Goal: Obtain resource: Download file/media

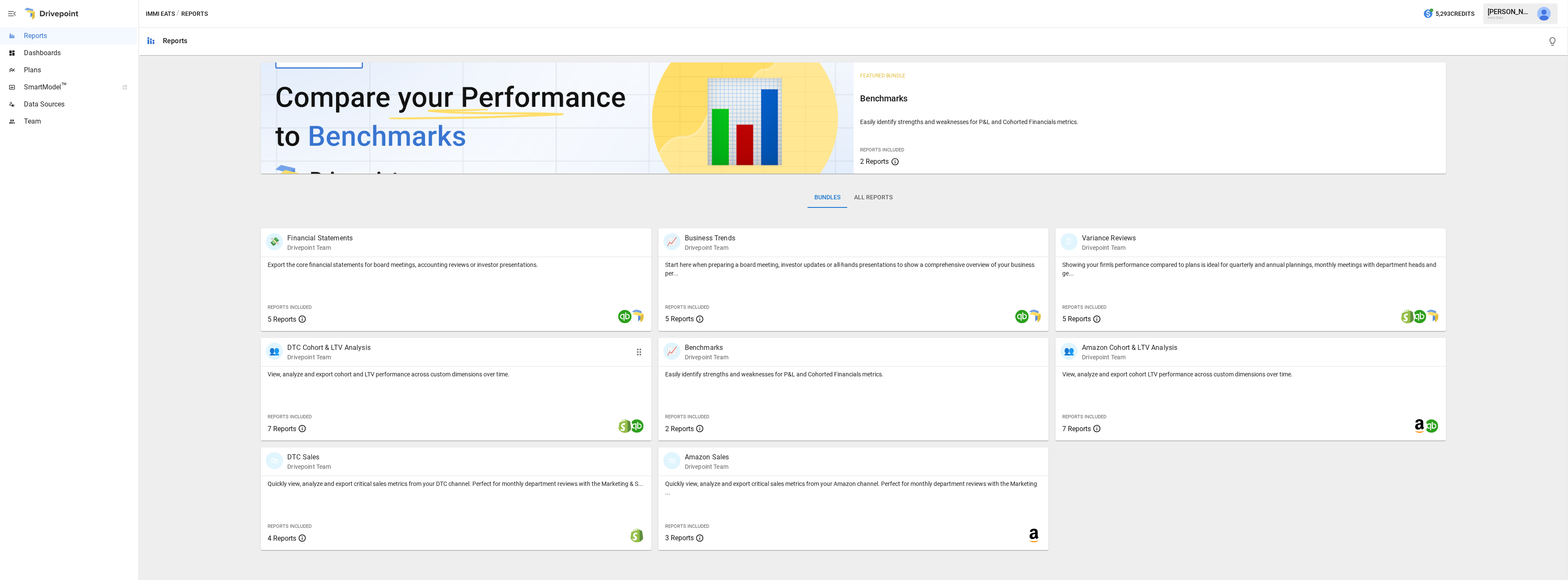
click at [383, 359] on div "👥 DTC Cohort & LTV Analysis Drivepoint Team" at bounding box center [424, 352] width 317 height 19
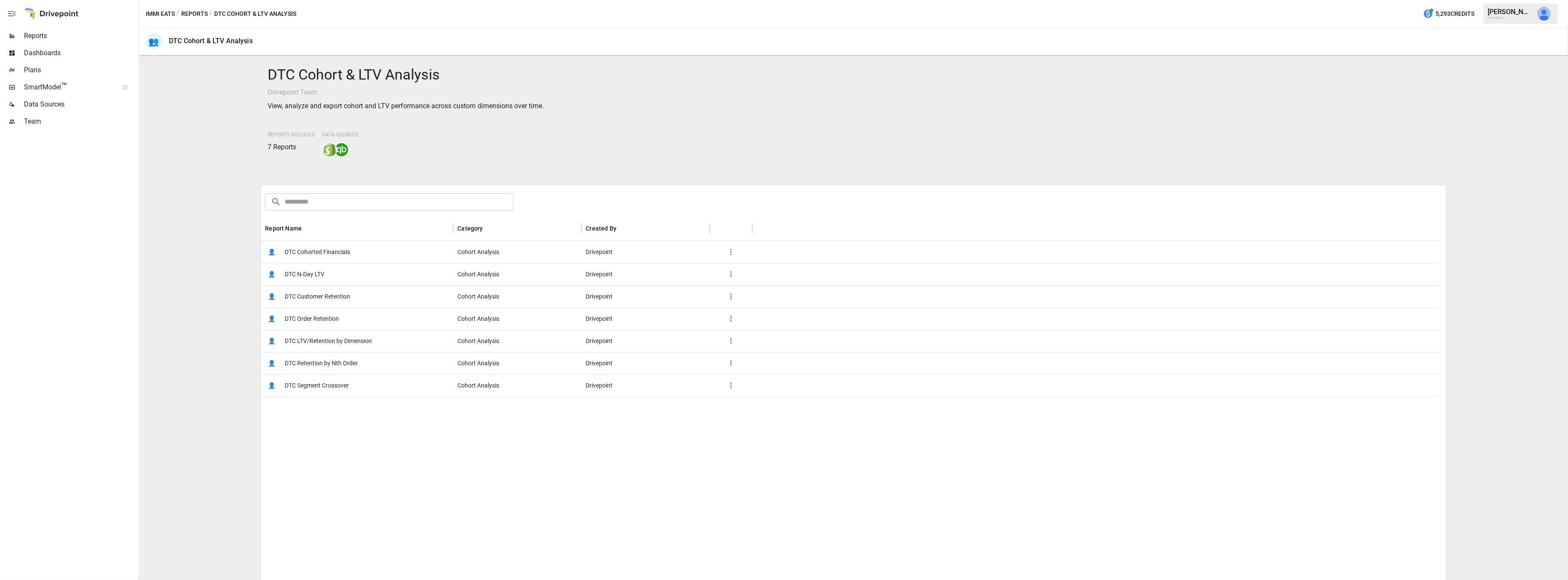
click at [345, 317] on div "👤 DTC Order Retention" at bounding box center [357, 319] width 193 height 22
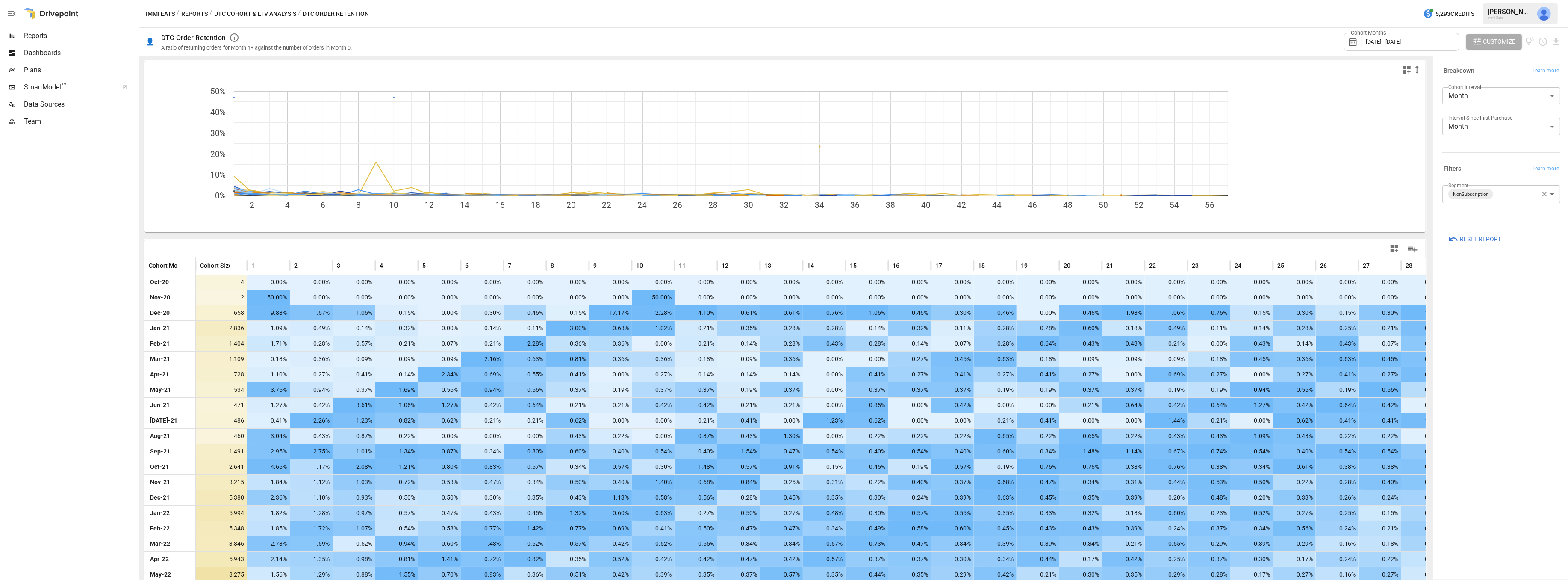
click at [1516, 0] on body "Reports Dashboards Plans SmartModel ™ Data Sources Team Immi Eats / Reports / D…" at bounding box center [784, 0] width 1568 height 0
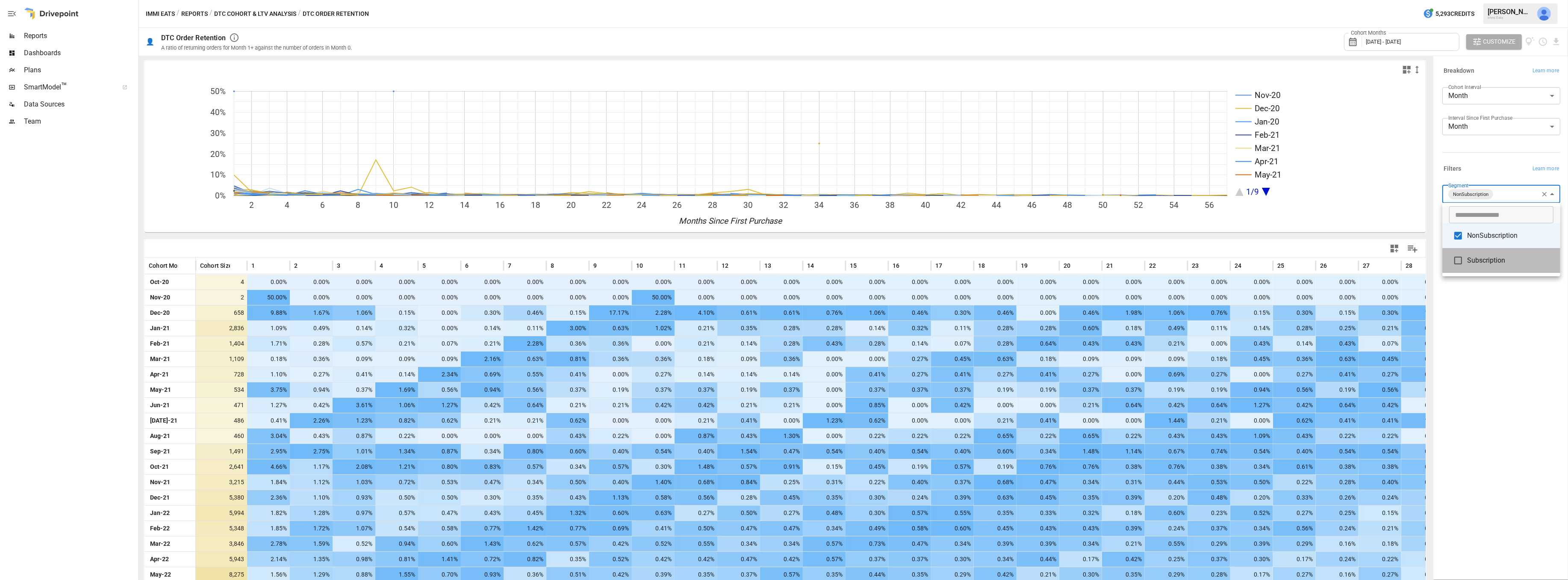
click at [1493, 262] on span "Subscription" at bounding box center [1511, 260] width 87 height 10
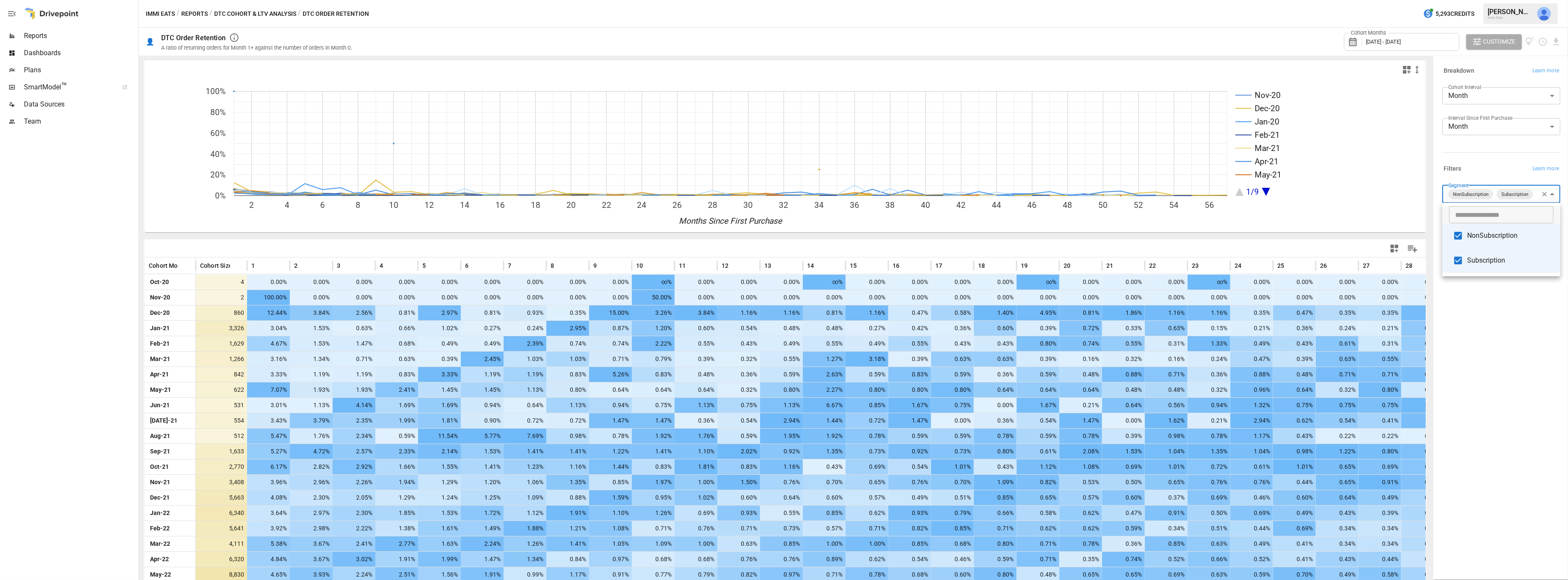
click at [1557, 40] on div at bounding box center [784, 290] width 1568 height 580
click at [1557, 42] on icon "Download report" at bounding box center [1556, 42] width 6 height 7
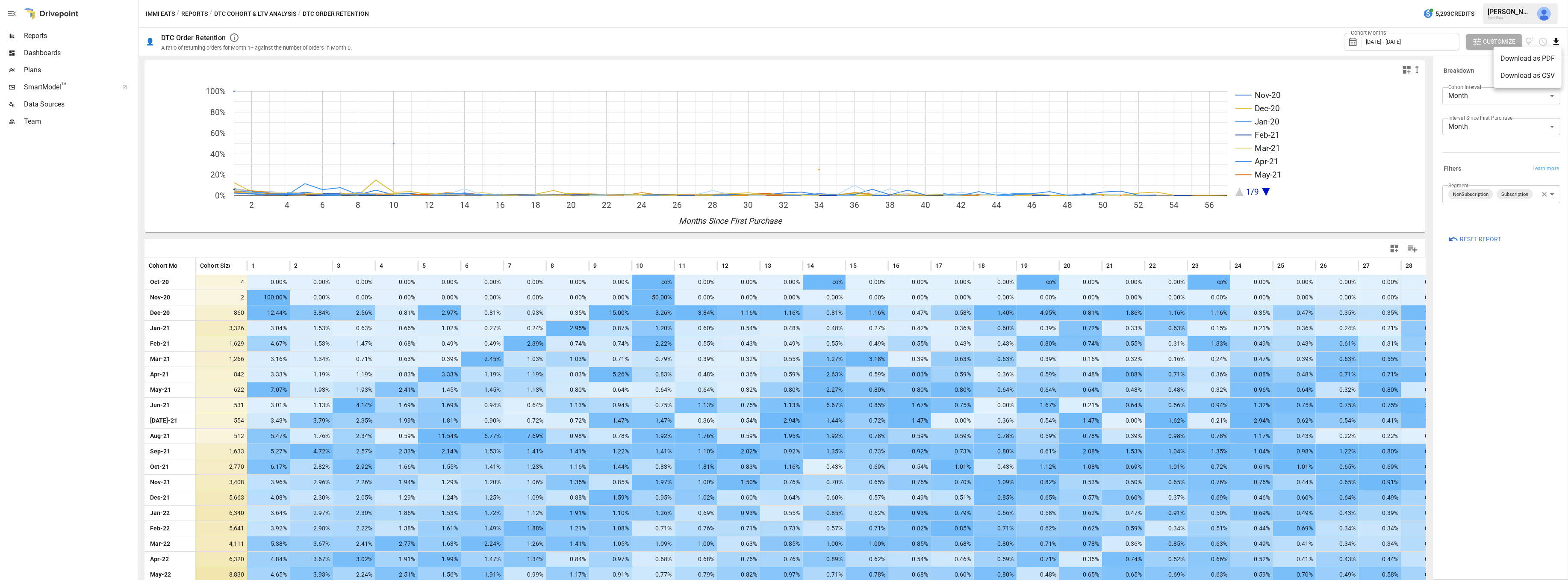
click at [1544, 77] on li "Download as CSV" at bounding box center [1528, 75] width 68 height 17
click at [1523, 305] on div "**********" at bounding box center [1501, 318] width 132 height 519
click at [1559, 38] on icon "Download report" at bounding box center [1556, 42] width 10 height 10
click at [1544, 80] on li "Download as CSV" at bounding box center [1528, 75] width 68 height 17
click at [1484, 47] on button "Customize" at bounding box center [1494, 42] width 56 height 15
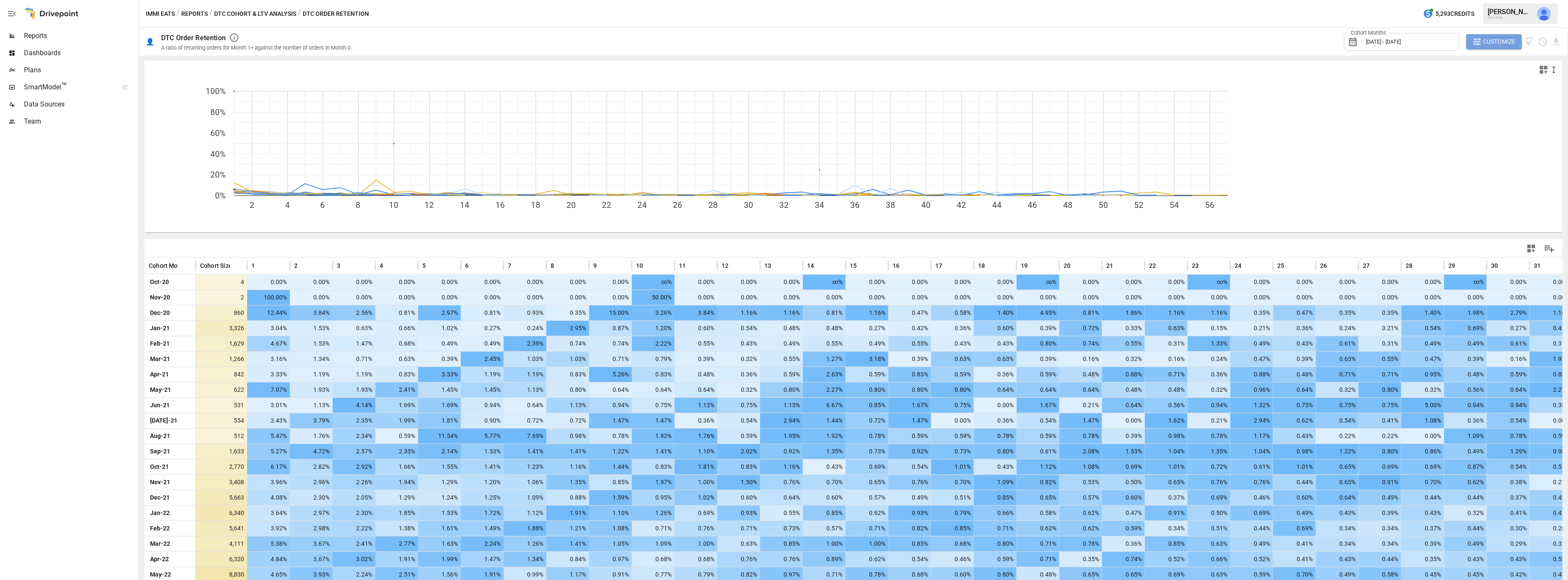
click at [1484, 45] on span "Customize" at bounding box center [1500, 41] width 33 height 10
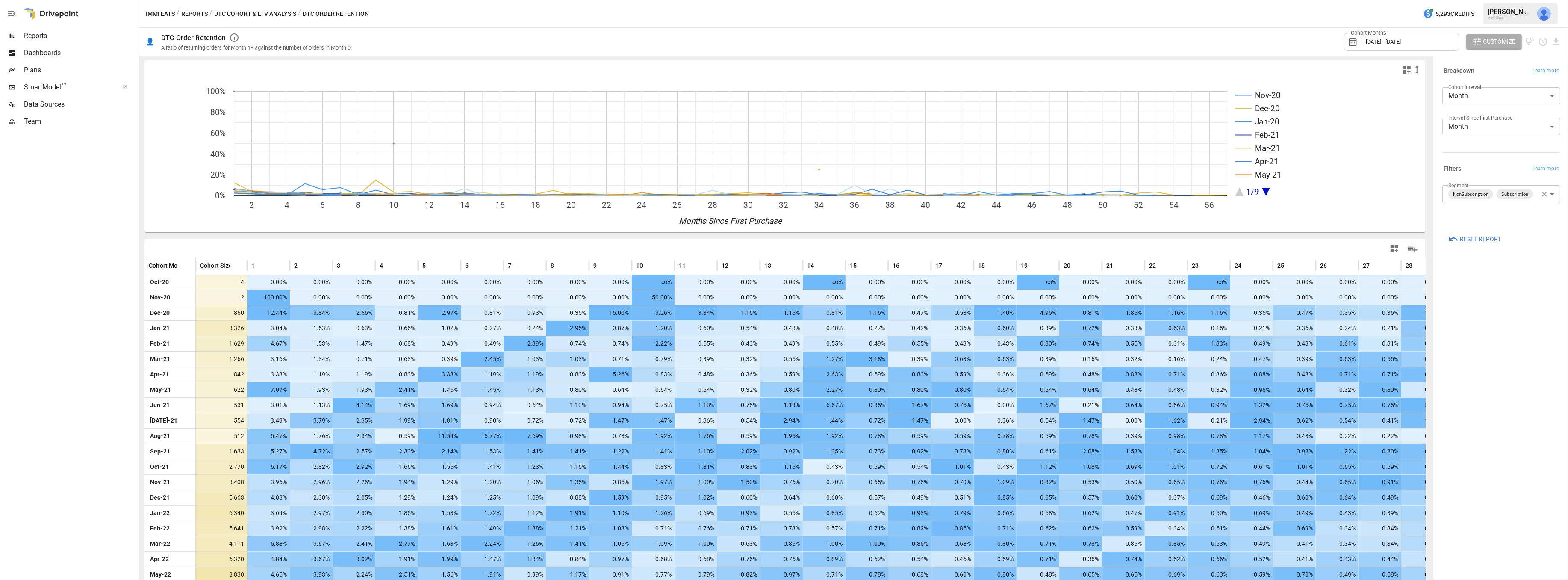
click at [1509, 0] on body "Reports Dashboards Plans SmartModel ™ Data Sources Team Immi Eats / Reports / D…" at bounding box center [784, 0] width 1568 height 0
click at [1481, 260] on span "Subscription" at bounding box center [1511, 260] width 87 height 10
type input "**********"
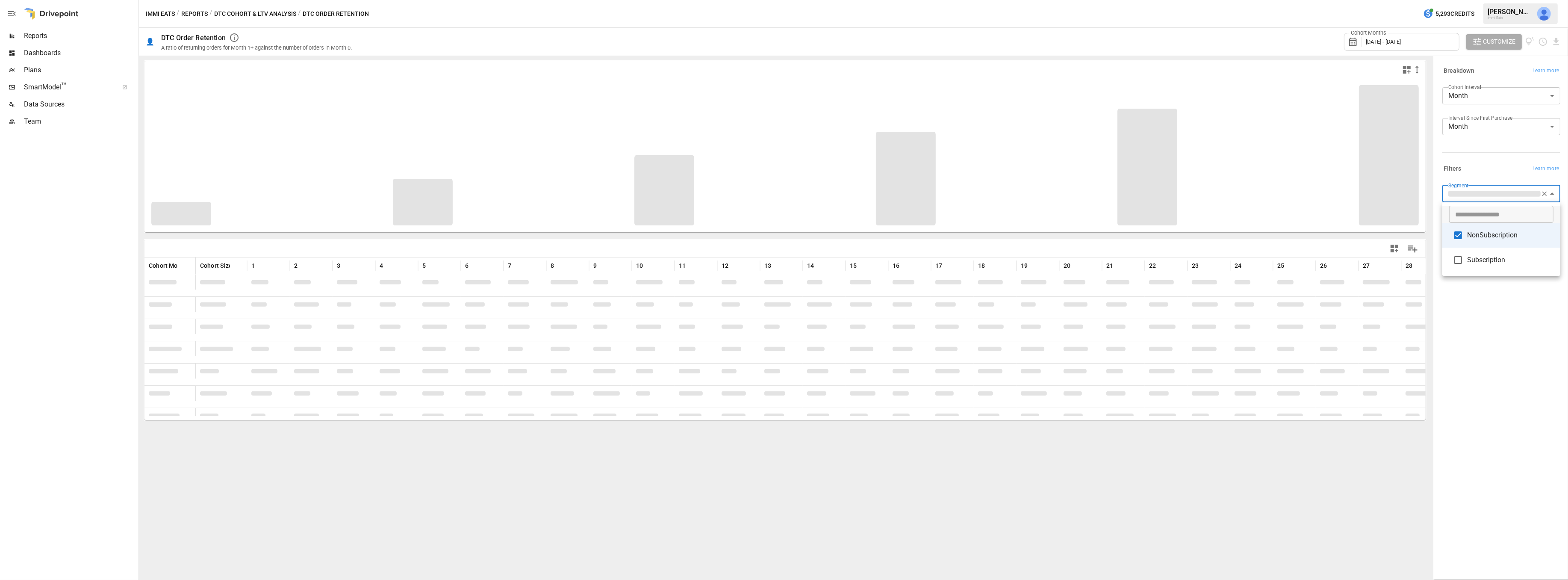
click at [1502, 353] on div at bounding box center [784, 290] width 1568 height 580
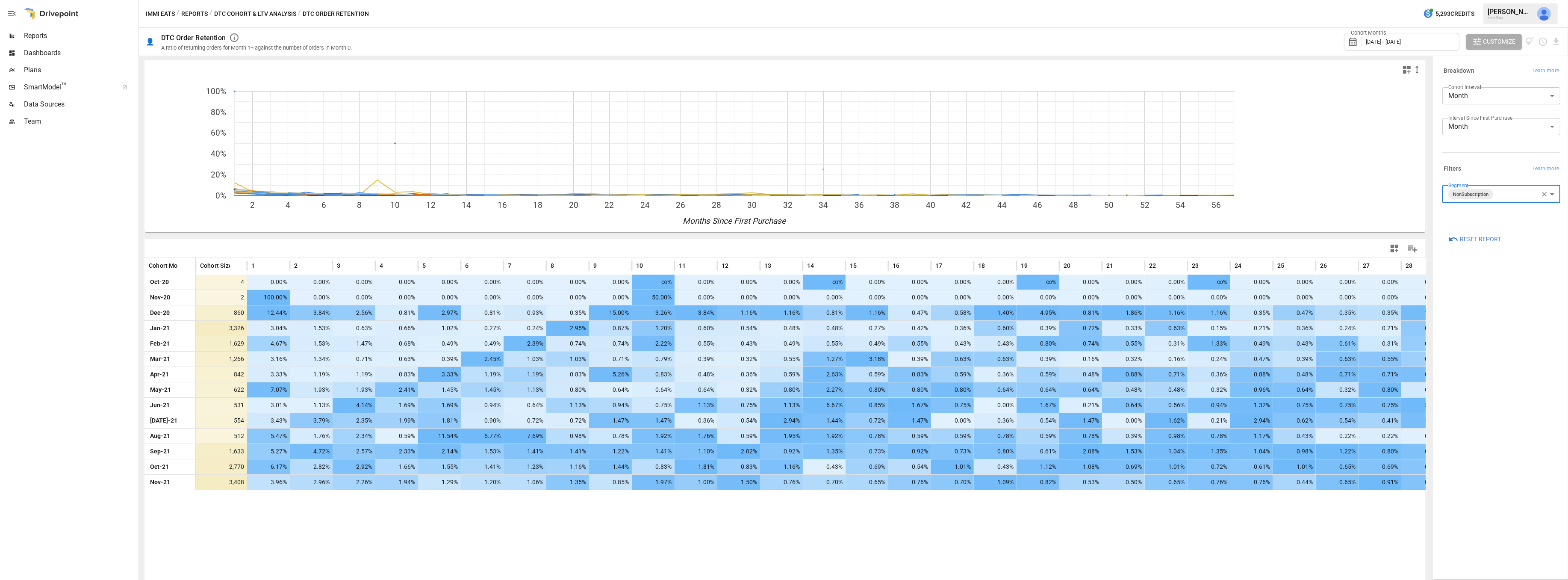
click at [1548, 0] on body "Reports Dashboards Plans SmartModel ™ Data Sources Team Immi Eats / Reports / D…" at bounding box center [784, 0] width 1568 height 0
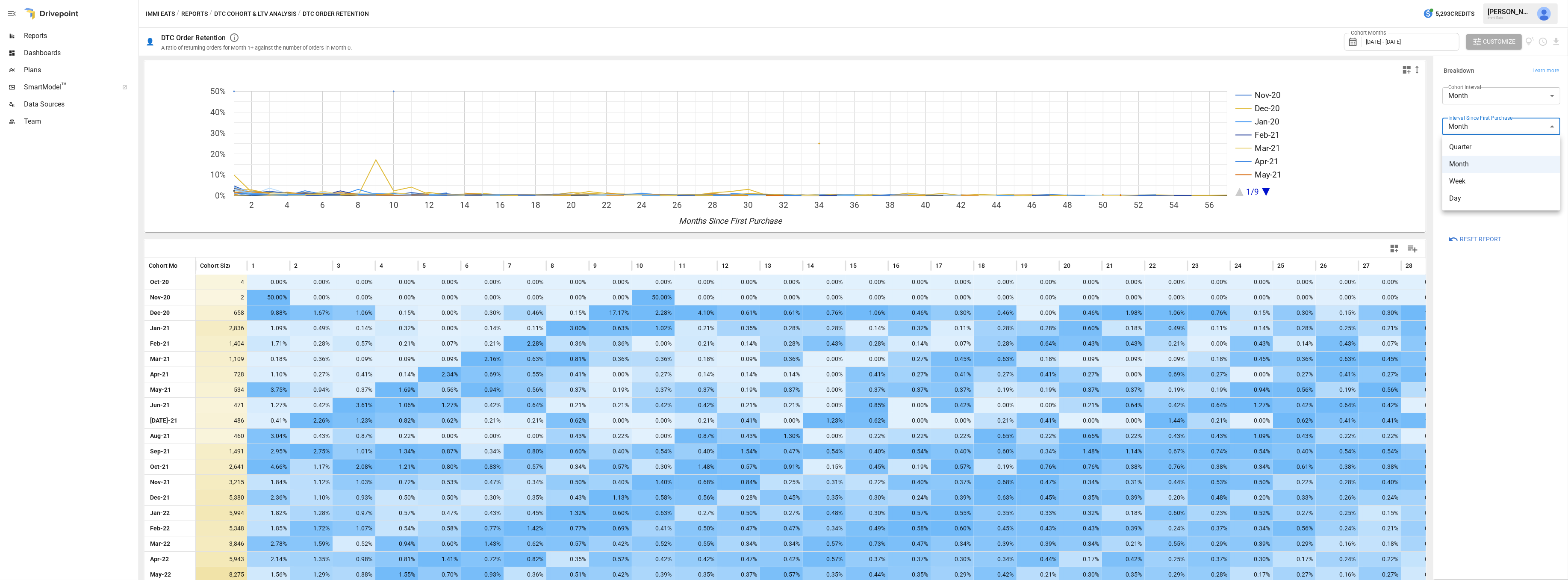
click at [1474, 147] on span "Quarter" at bounding box center [1501, 147] width 104 height 10
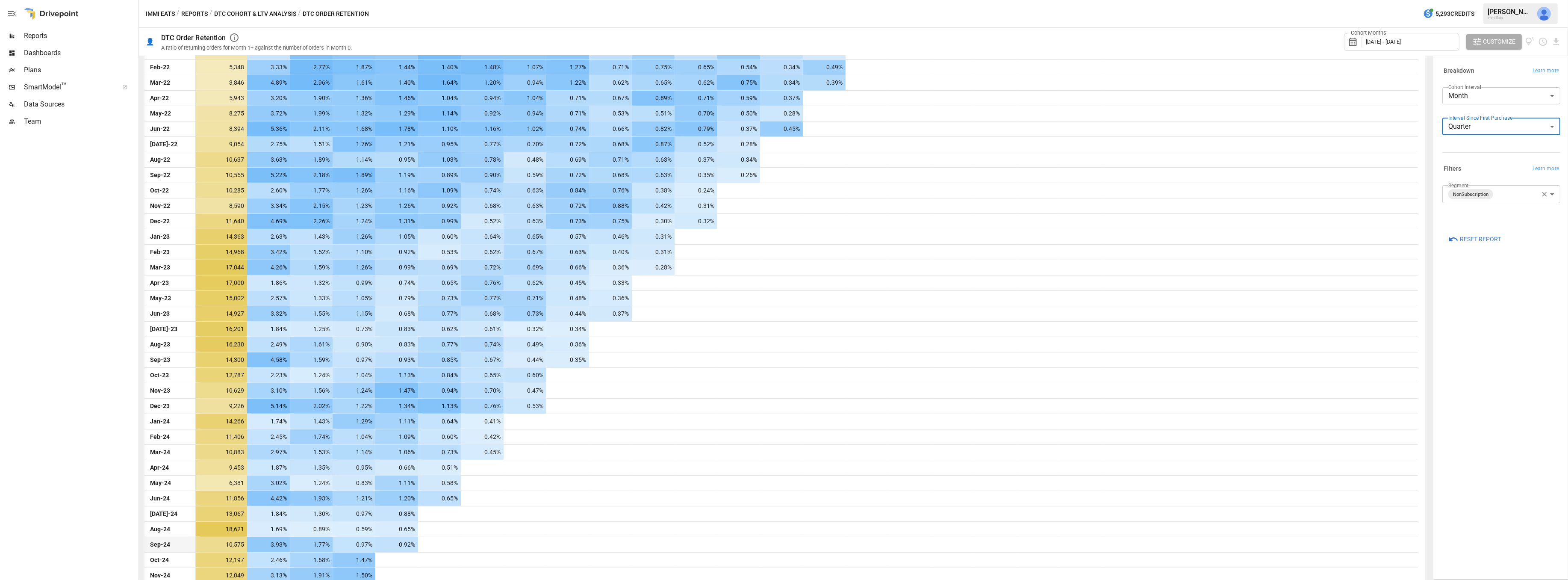
scroll to position [575, 0]
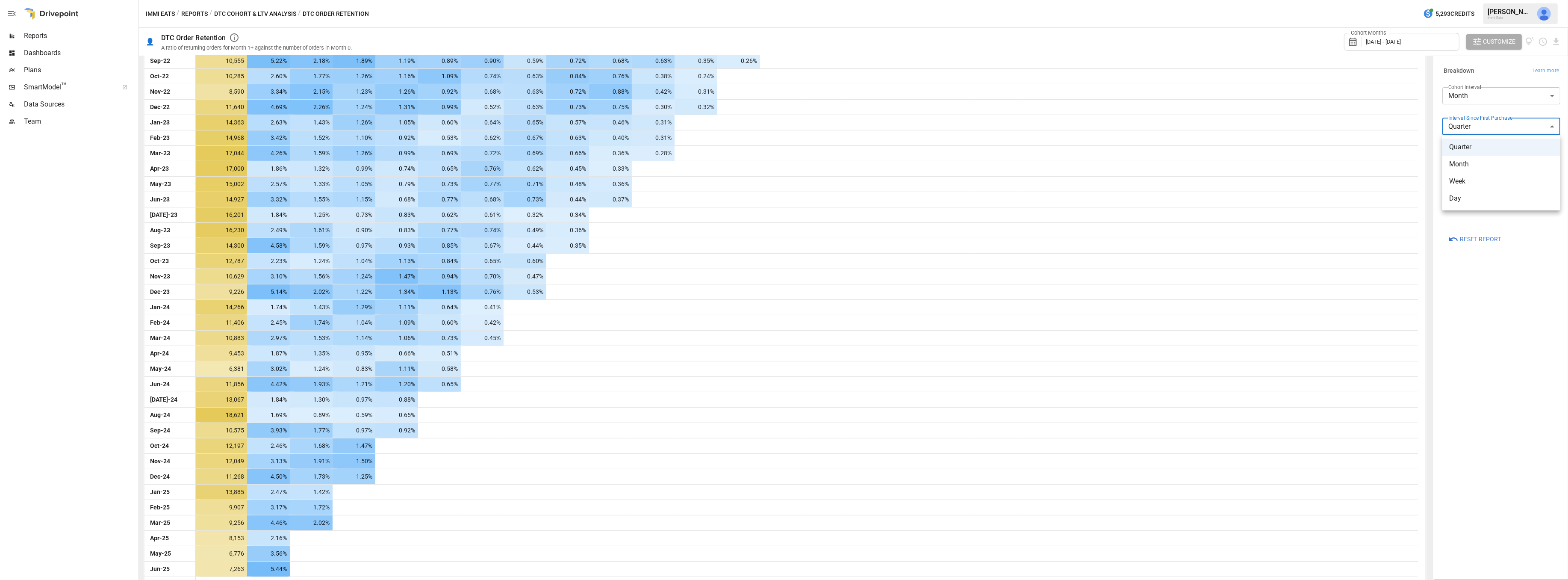
click at [1485, 0] on body "Reports Dashboards Plans SmartModel ™ Data Sources Team Immi Eats / Reports / D…" at bounding box center [784, 0] width 1568 height 0
click at [1464, 166] on span "Month" at bounding box center [1501, 164] width 104 height 10
type input "*****"
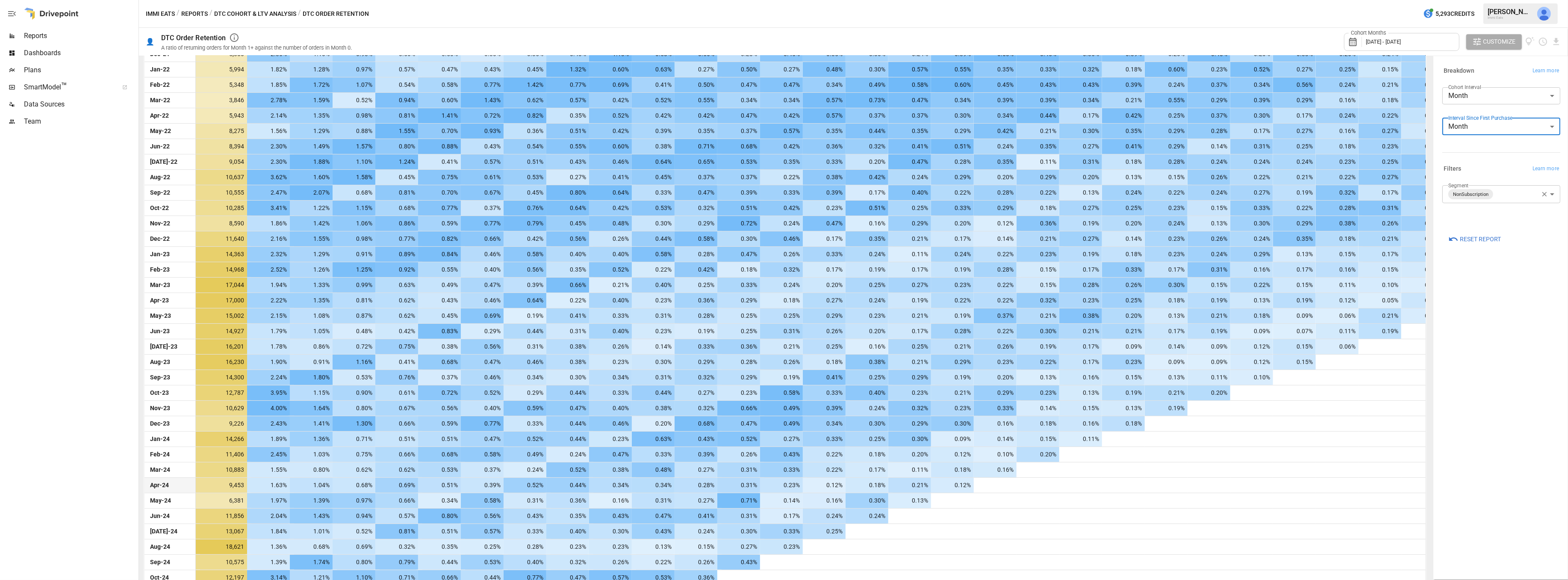
scroll to position [614, 0]
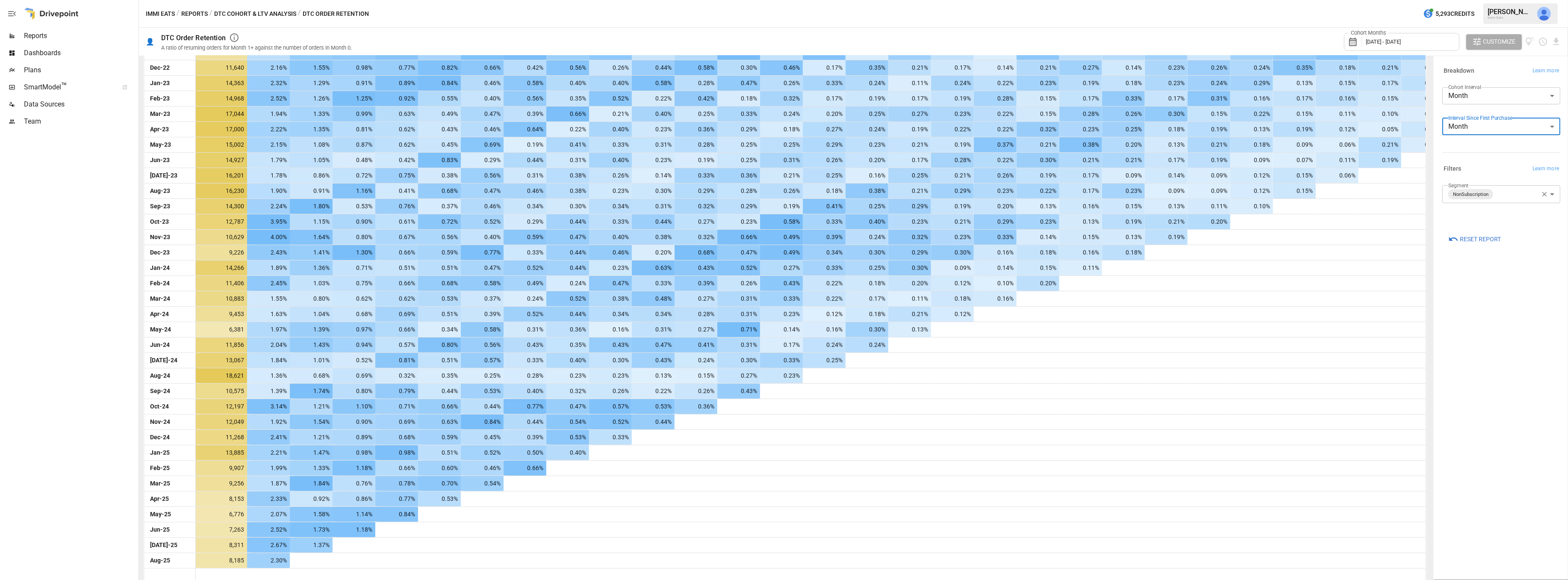
click at [1503, 0] on body "Reports Dashboards Plans SmartModel ™ Data Sources Team Immi Eats / Reports / D…" at bounding box center [784, 0] width 1568 height 0
click at [1468, 262] on span "Subscription" at bounding box center [1511, 260] width 87 height 10
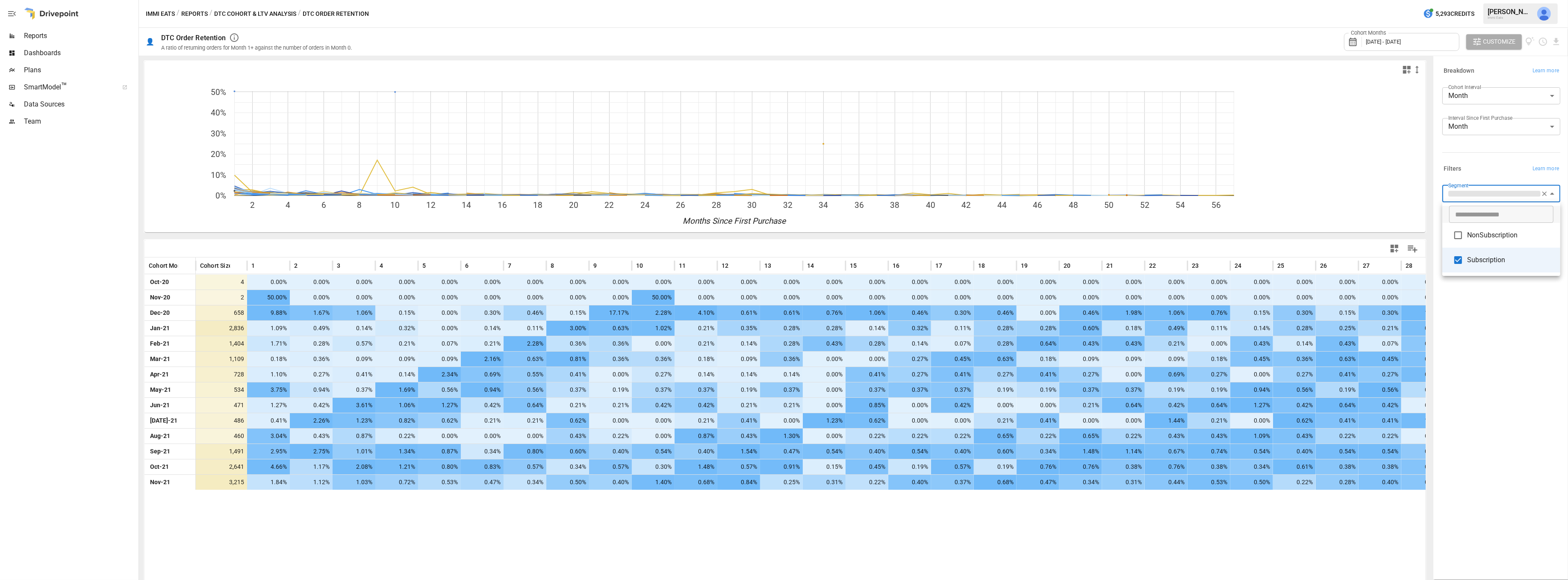
type input "**********"
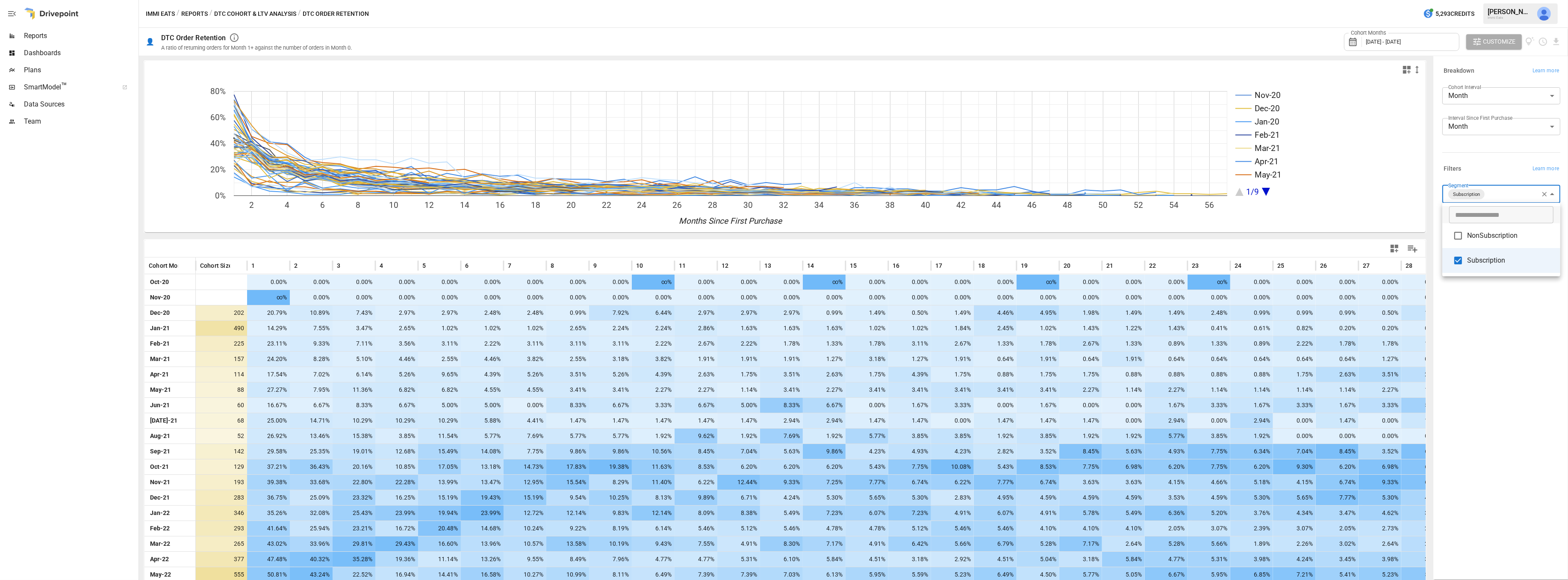
drag, startPoint x: 1428, startPoint y: 274, endPoint x: 1435, endPoint y: 329, distance: 55.4
click at [1435, 329] on div at bounding box center [784, 290] width 1568 height 580
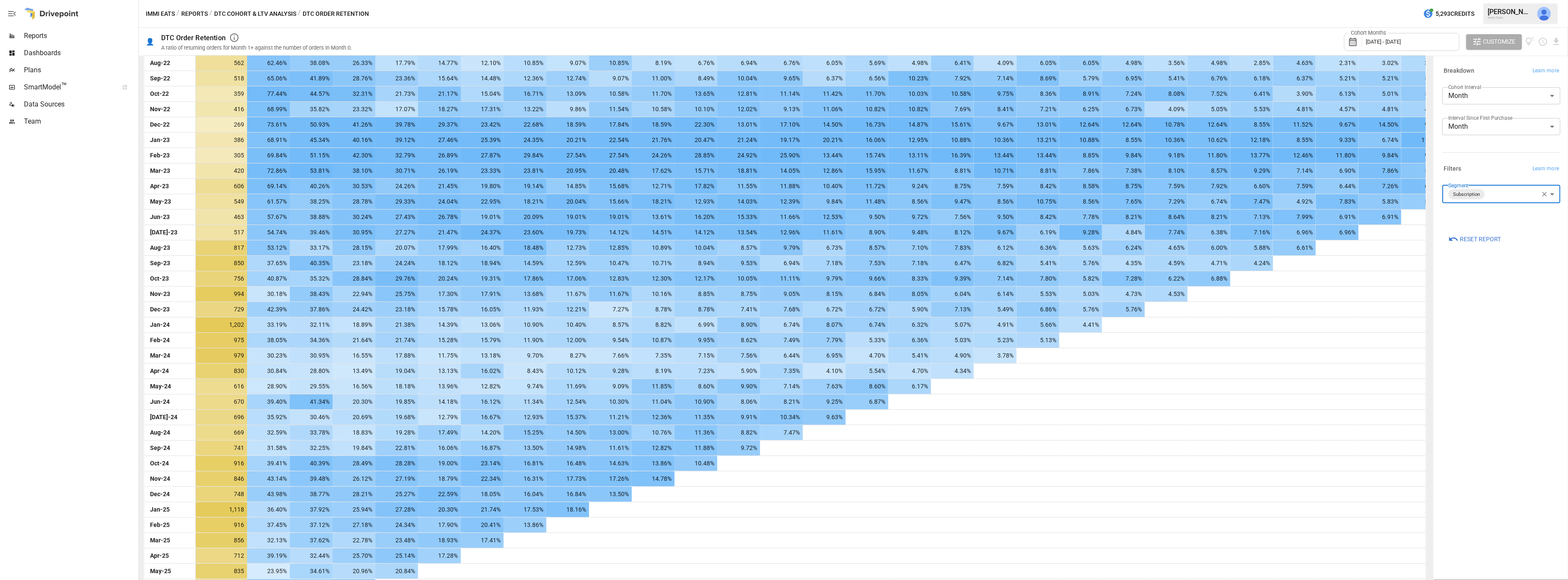
scroll to position [614, 0]
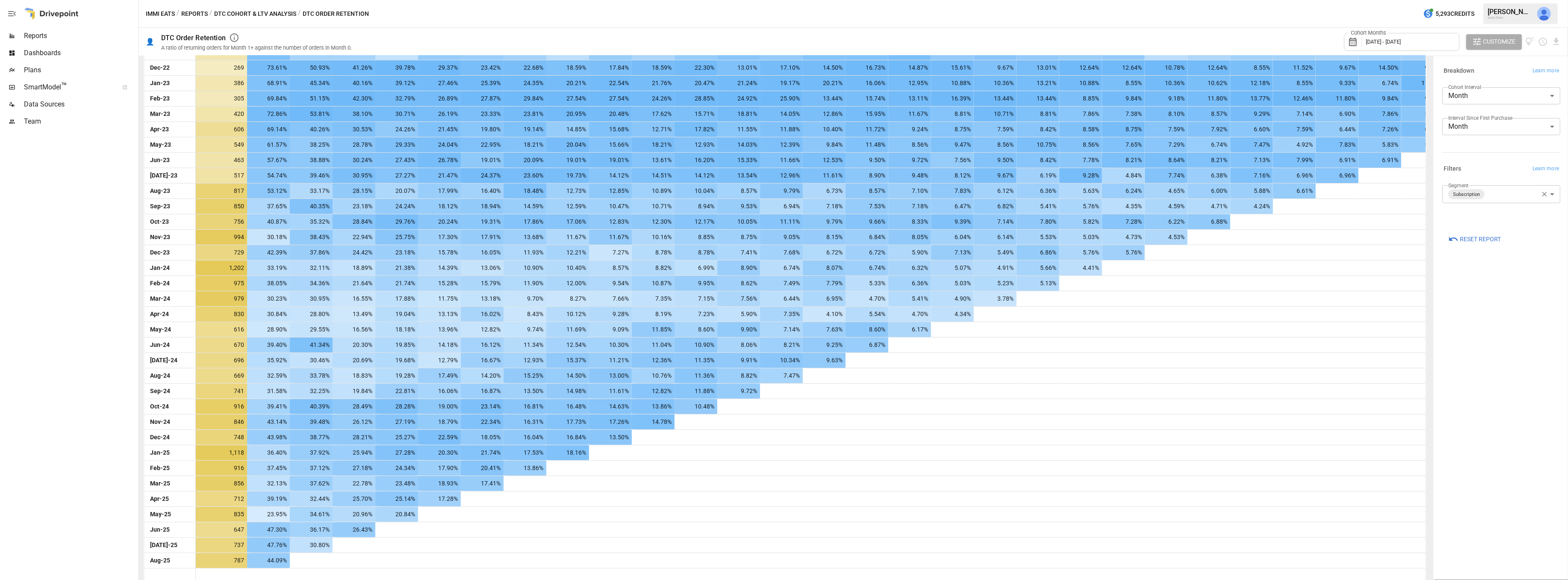
click at [75, 253] on div at bounding box center [68, 355] width 137 height 450
